Goal: Check status: Check status

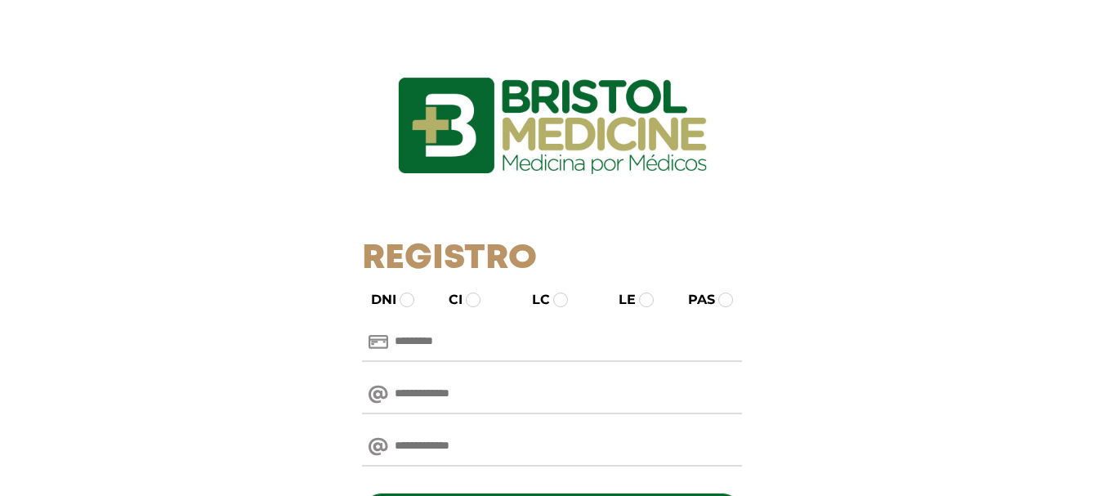
drag, startPoint x: 458, startPoint y: 339, endPoint x: 443, endPoint y: 333, distance: 16.8
click at [458, 339] on input "text" at bounding box center [552, 342] width 380 height 39
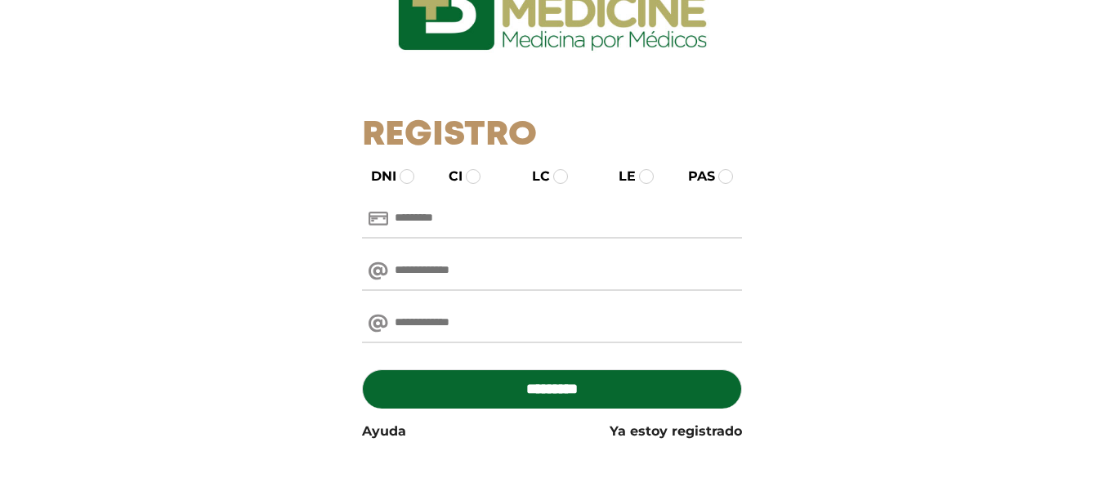
scroll to position [124, 0]
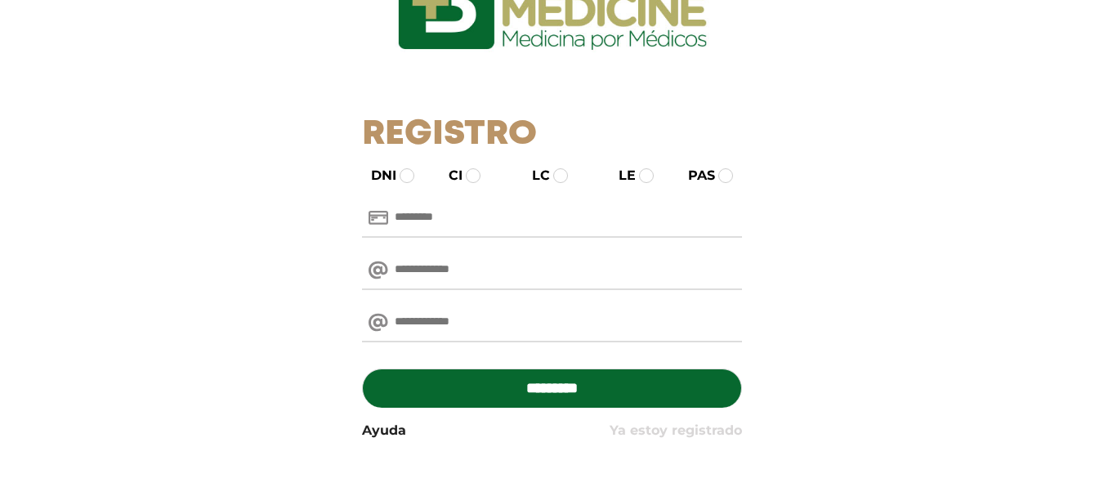
click at [687, 422] on link "Ya estoy registrado" at bounding box center [676, 431] width 132 height 20
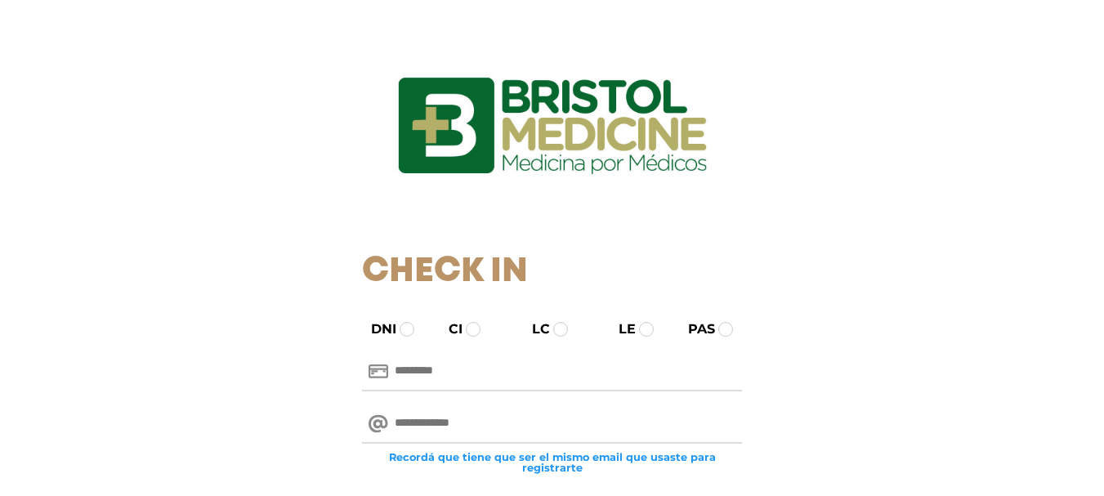
paste input "********"
type input "********"
paste input "**********"
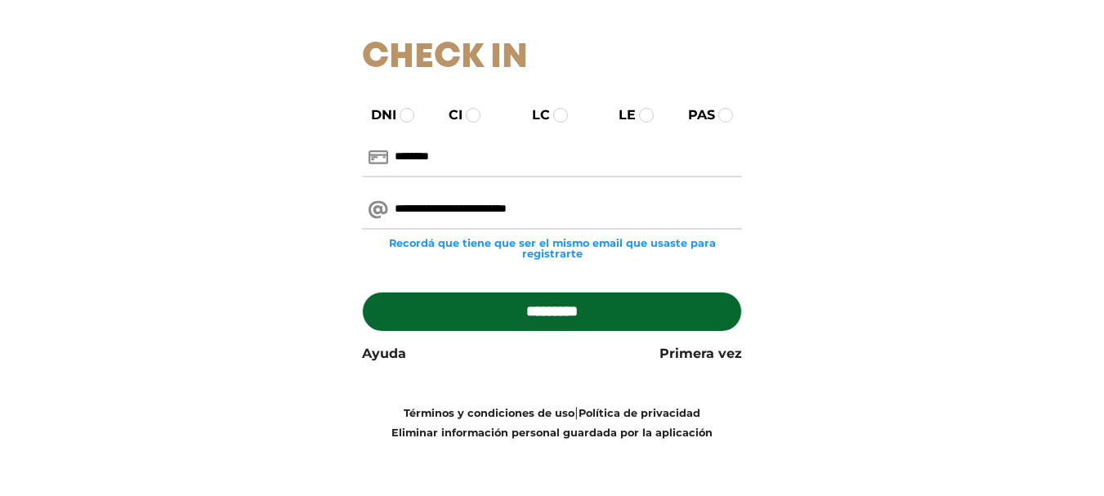
scroll to position [216, 0]
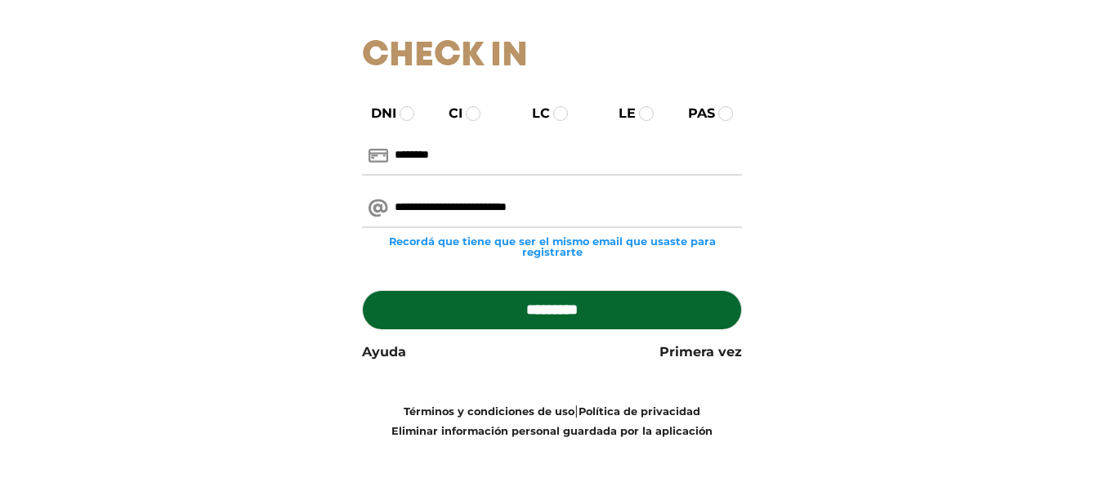
type input "**********"
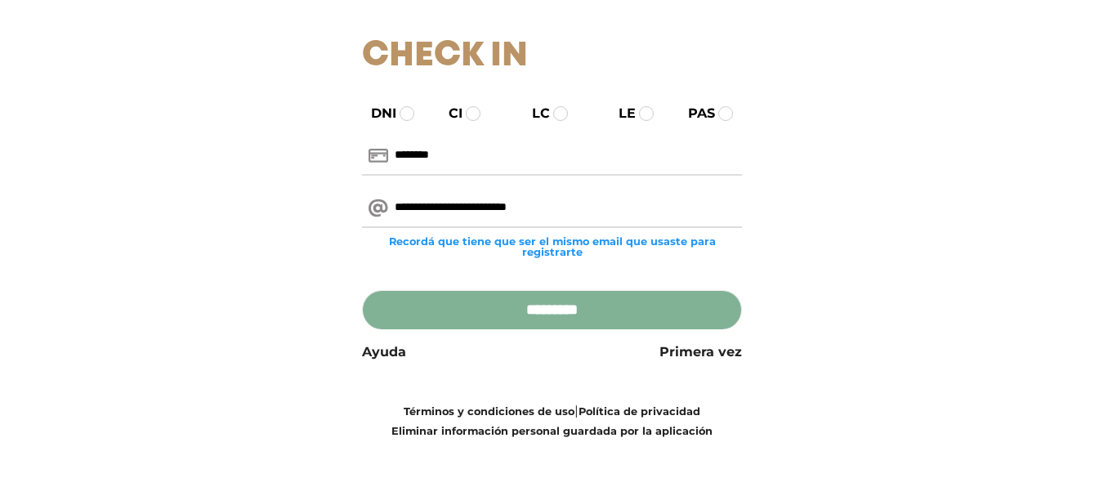
click at [543, 293] on input "*********" at bounding box center [552, 309] width 380 height 39
type input "**********"
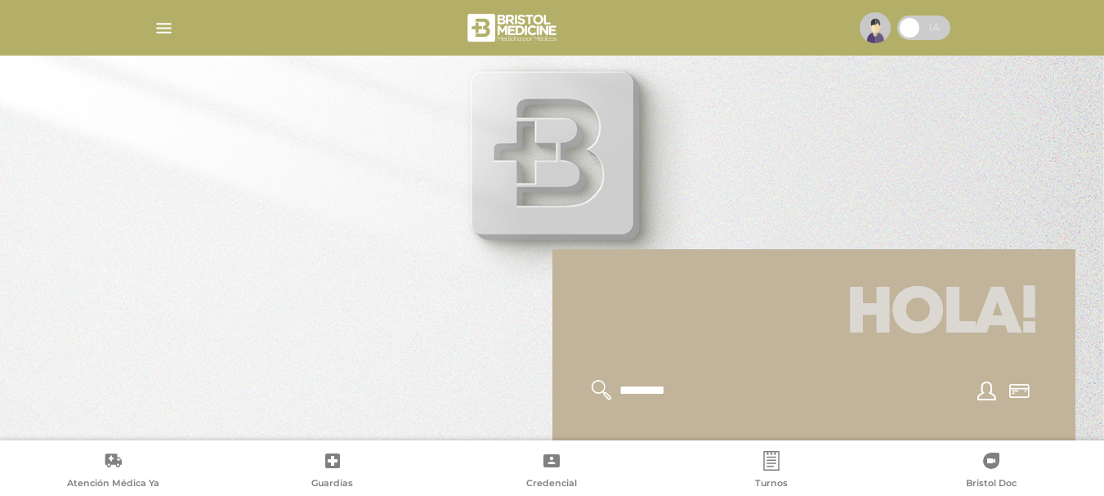
click at [157, 30] on img "button" at bounding box center [164, 28] width 20 height 20
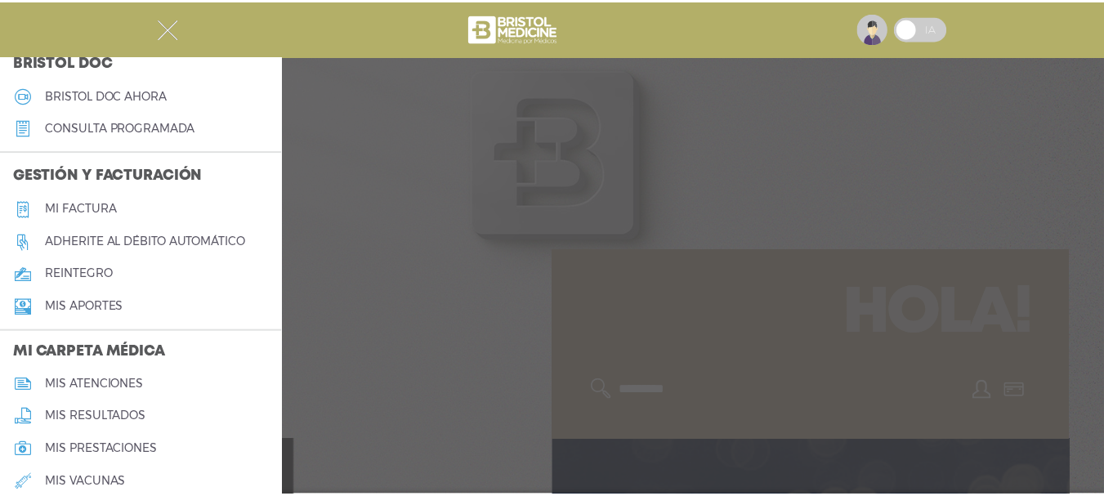
scroll to position [572, 0]
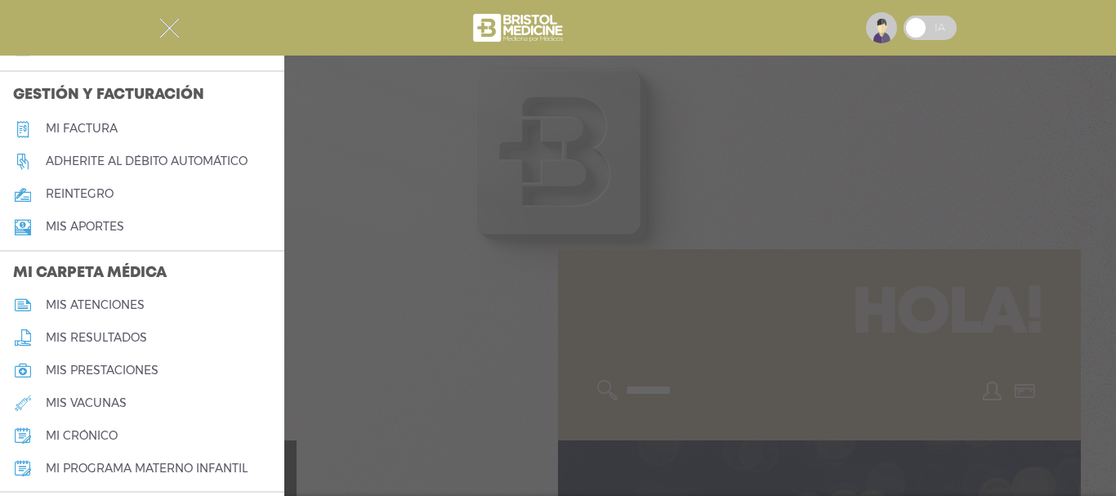
click at [105, 364] on h5 "mis prestaciones" at bounding box center [102, 371] width 113 height 14
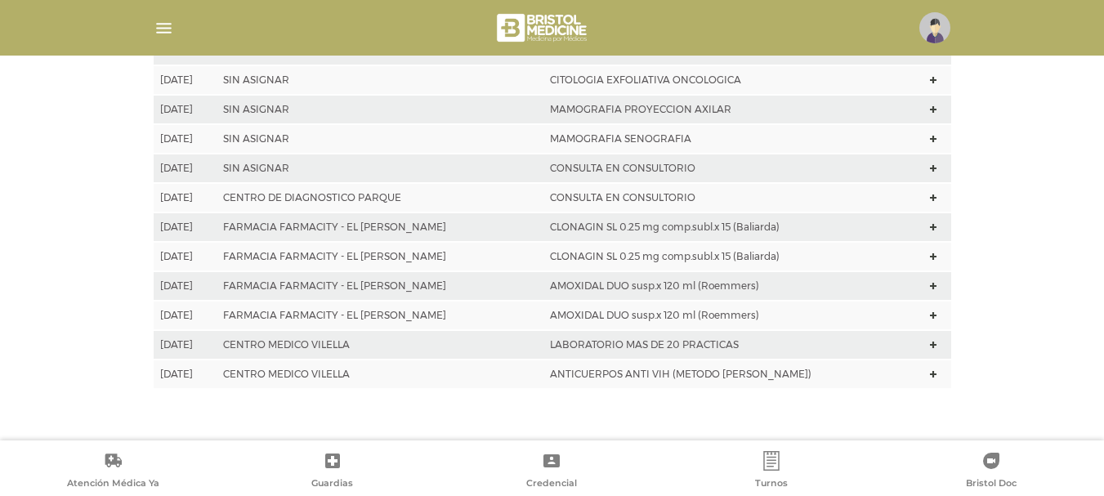
scroll to position [534, 0]
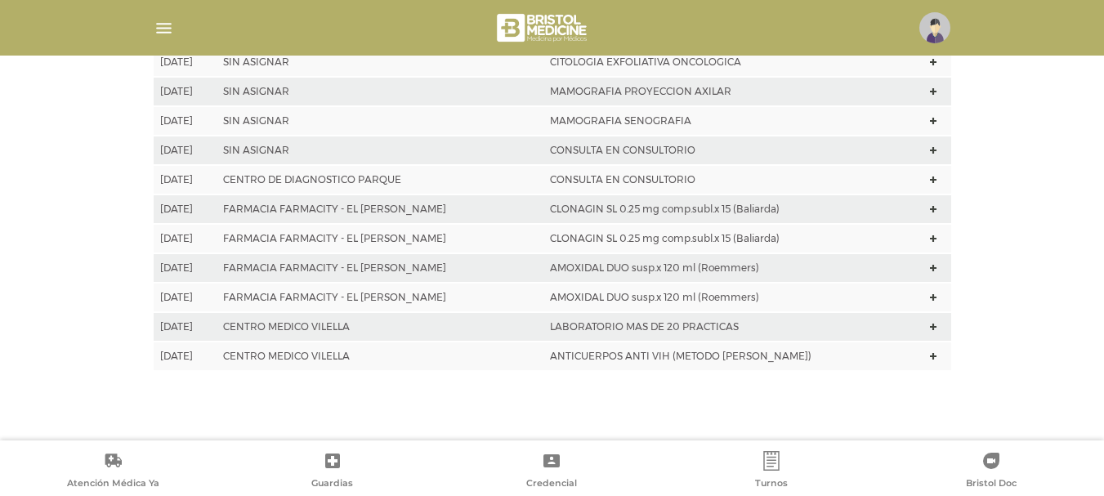
click at [240, 405] on div "Mis prestaciones Fecha [GEOGRAPHIC_DATA] Tipo de atención [DATE] SIN ASIGNAR AC…" at bounding box center [552, 136] width 837 height 608
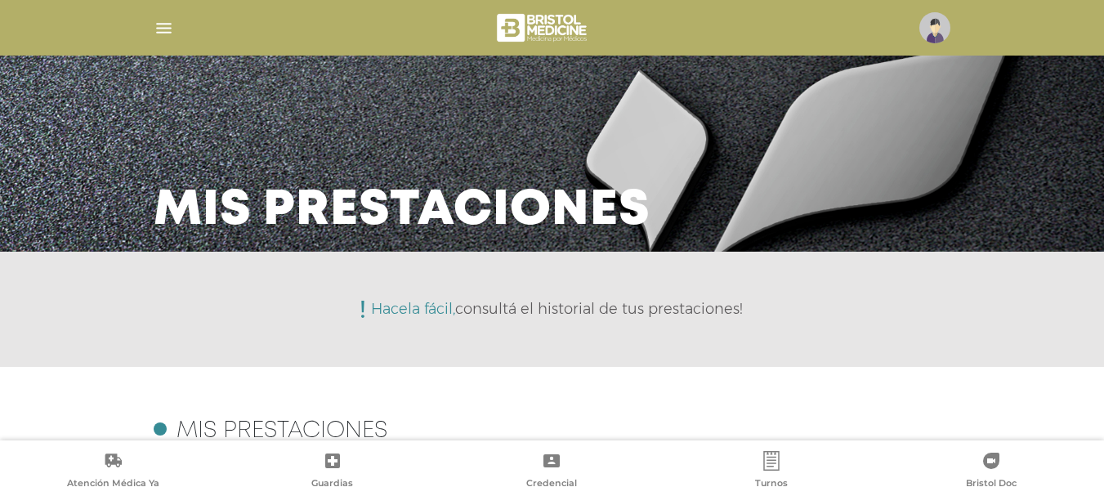
scroll to position [82, 0]
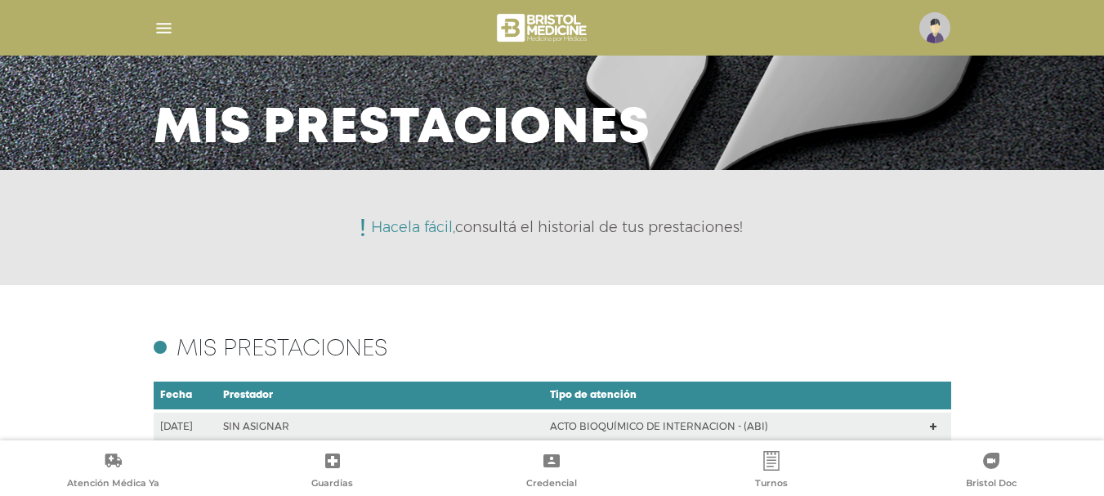
drag, startPoint x: 427, startPoint y: 353, endPoint x: 155, endPoint y: 351, distance: 271.3
click at [155, 351] on div "Mis prestaciones" at bounding box center [552, 347] width 817 height 26
copy div "Mis prestaciones"
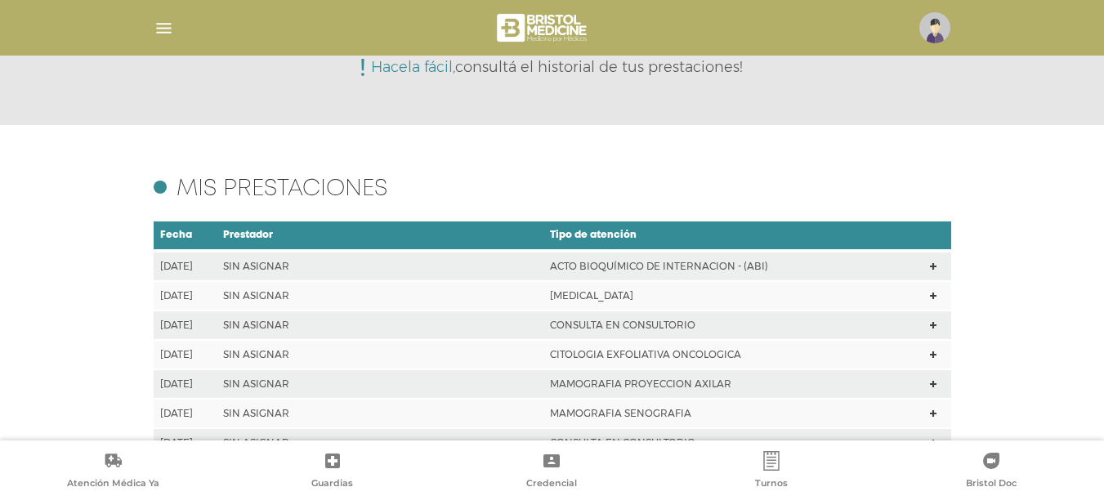
scroll to position [534, 0]
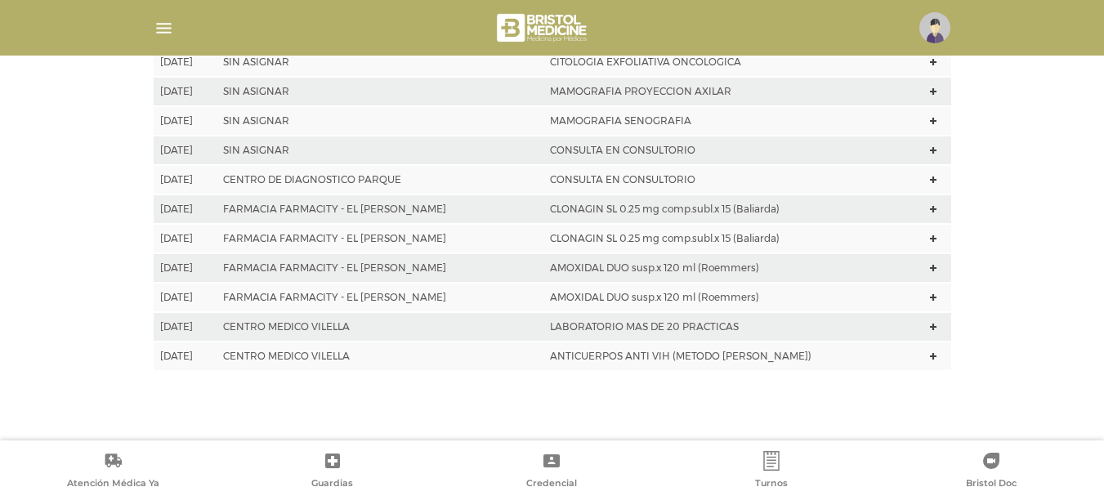
drag, startPoint x: 154, startPoint y: 205, endPoint x: 214, endPoint y: 215, distance: 60.5
click at [214, 215] on td "[DATE]" at bounding box center [185, 208] width 63 height 29
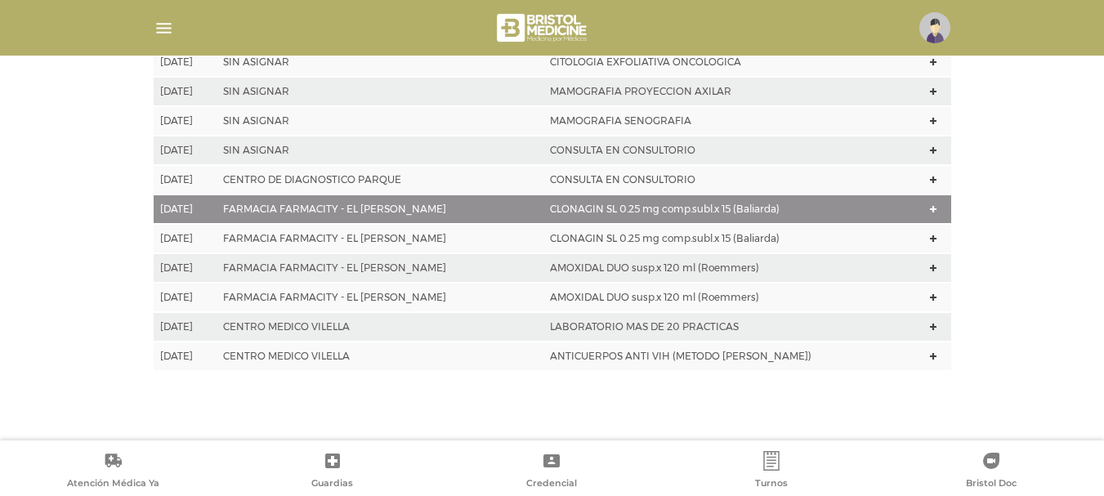
scroll to position [662, 0]
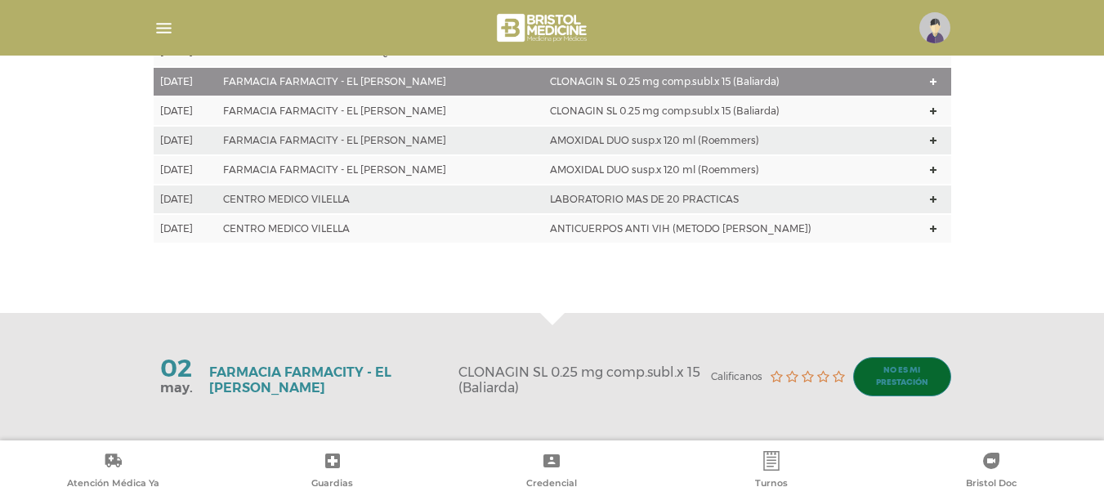
drag, startPoint x: 213, startPoint y: 201, endPoint x: 174, endPoint y: 140, distance: 72.8
click at [174, 140] on td "[DATE]" at bounding box center [185, 140] width 63 height 29
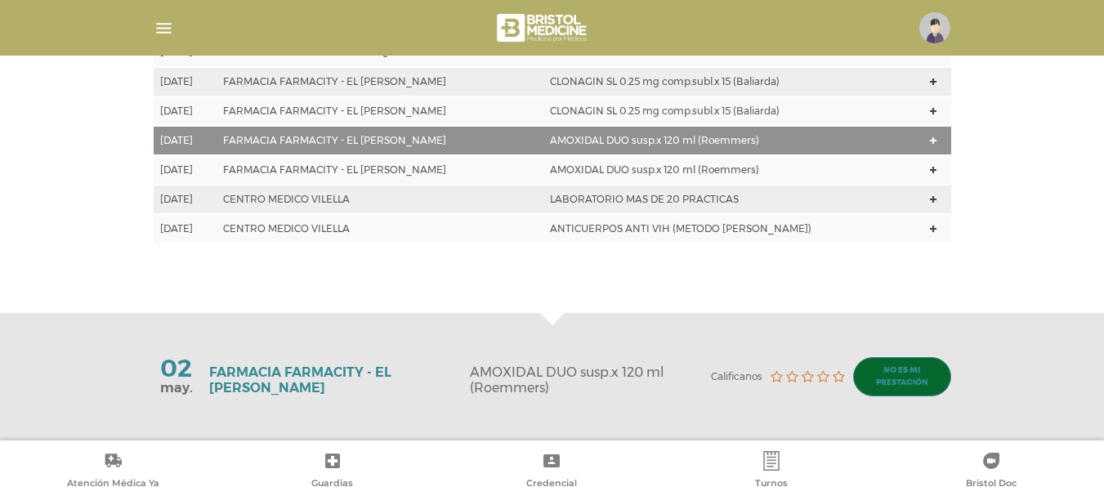
drag, startPoint x: 159, startPoint y: 71, endPoint x: 215, endPoint y: 80, distance: 56.3
click at [215, 80] on td "[DATE]" at bounding box center [185, 81] width 63 height 29
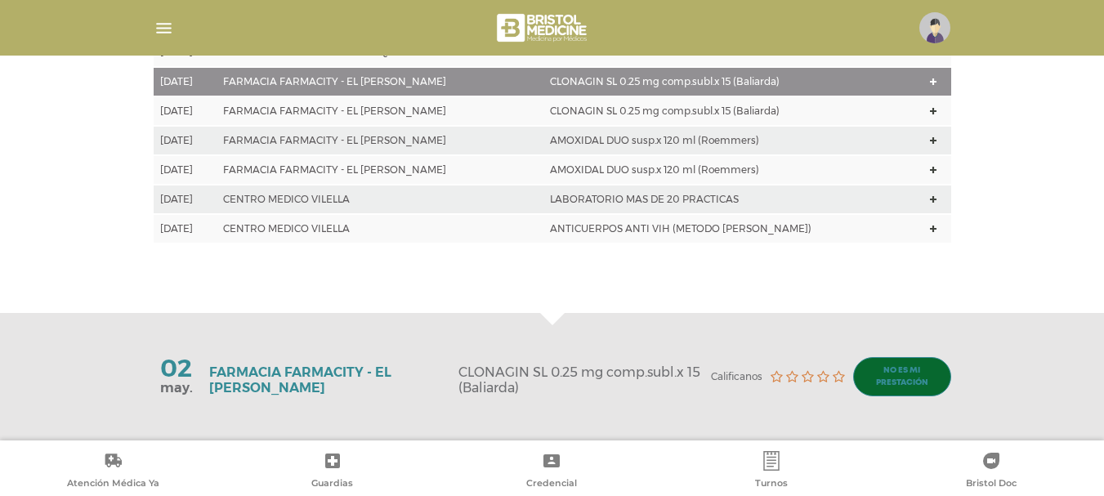
copy td "[DATE]"
drag, startPoint x: 156, startPoint y: 228, endPoint x: 215, endPoint y: 235, distance: 59.2
click at [215, 235] on td "[DATE]" at bounding box center [185, 228] width 63 height 29
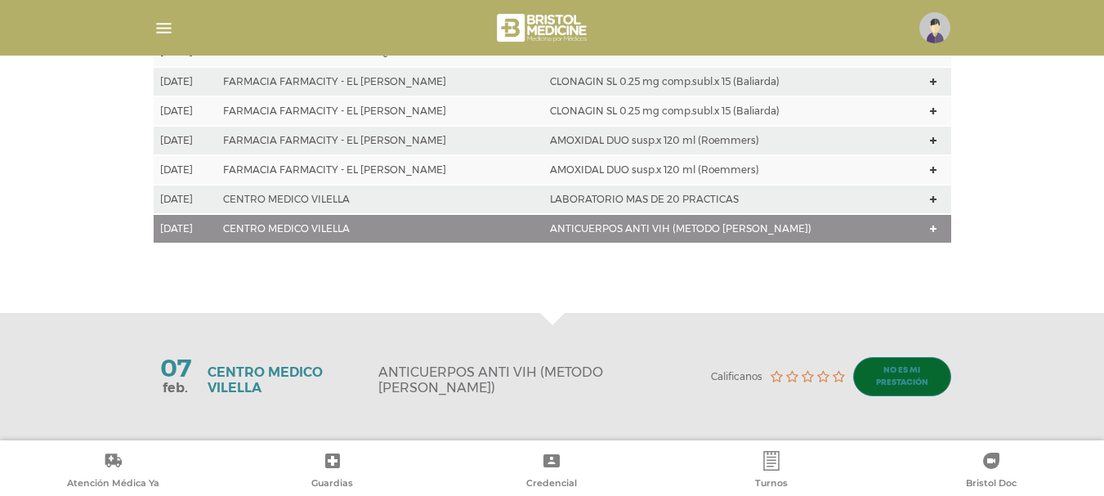
click at [215, 236] on td "[DATE]" at bounding box center [185, 228] width 63 height 29
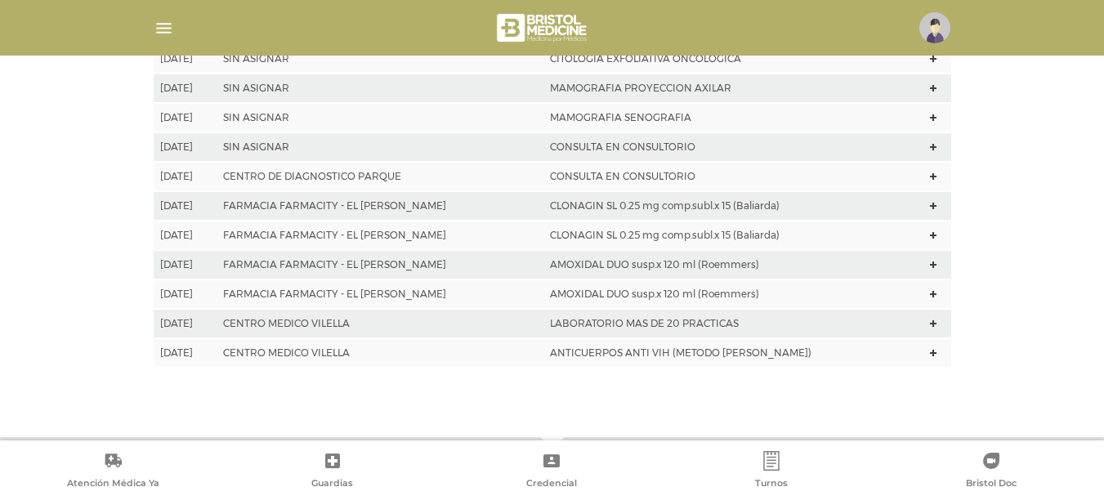
scroll to position [534, 0]
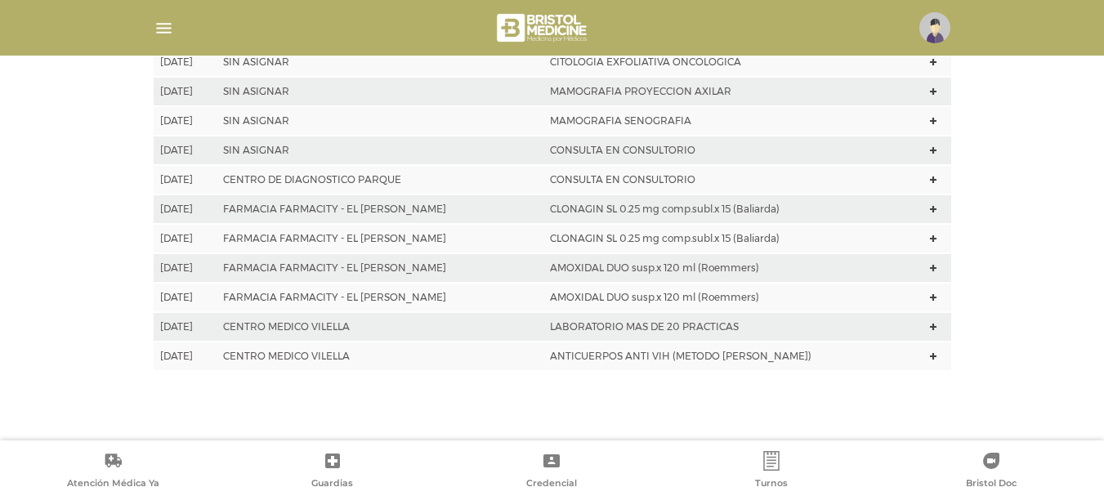
drag, startPoint x: 159, startPoint y: 353, endPoint x: 220, endPoint y: 356, distance: 60.6
click at [217, 356] on td "[DATE]" at bounding box center [185, 356] width 63 height 29
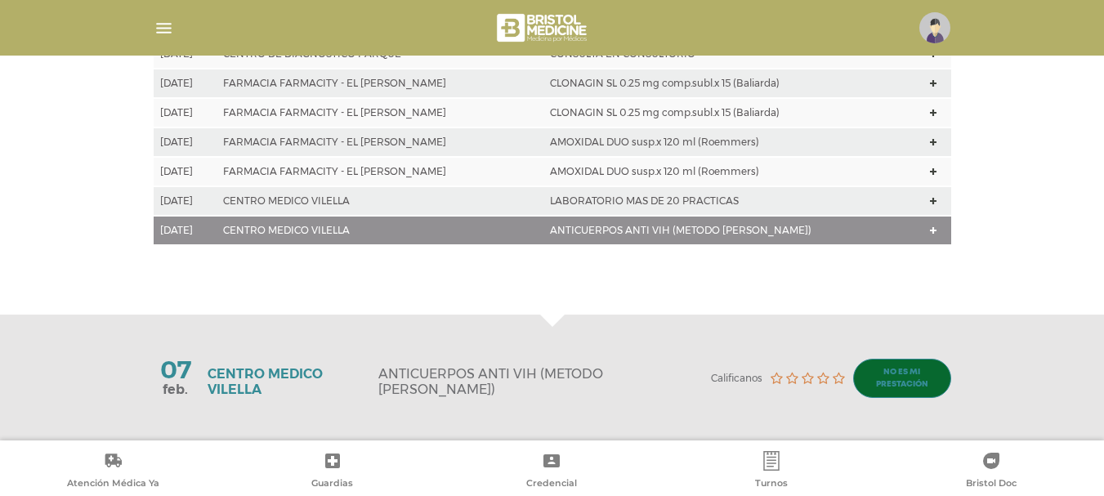
scroll to position [662, 0]
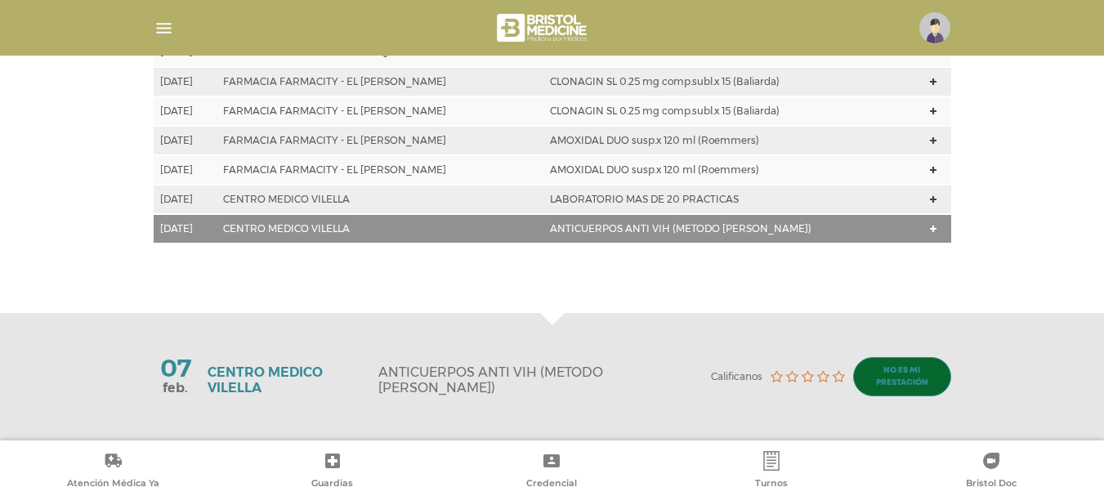
copy td "[DATE]"
